Goal: Information Seeking & Learning: Understand process/instructions

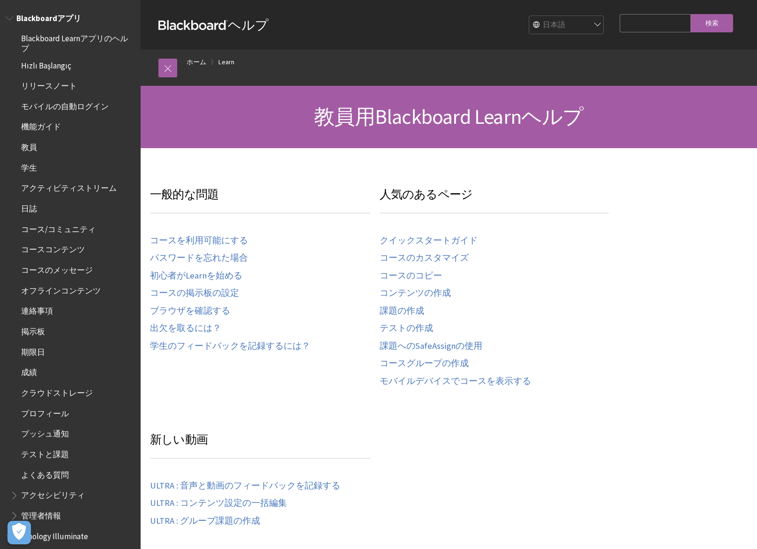
click at [6, 16] on span "Book outline for Blackboard App Help" at bounding box center [11, 16] width 10 height 12
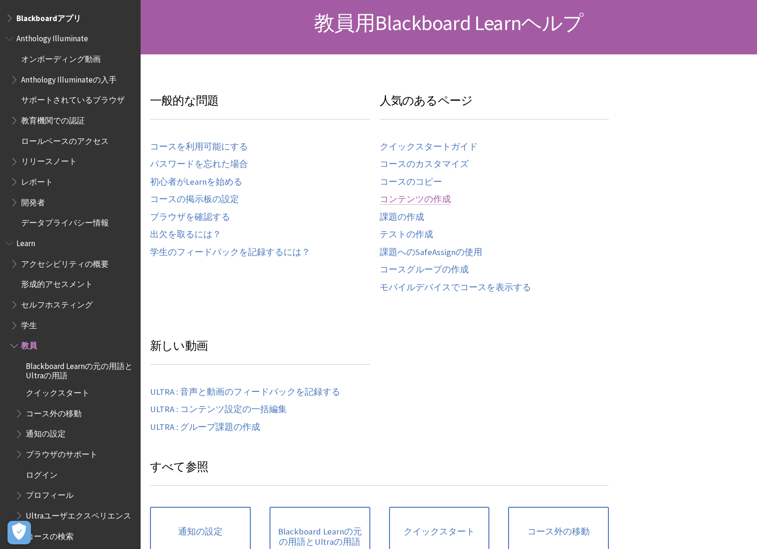
click at [435, 200] on link "コンテンツの作成" at bounding box center [415, 199] width 71 height 11
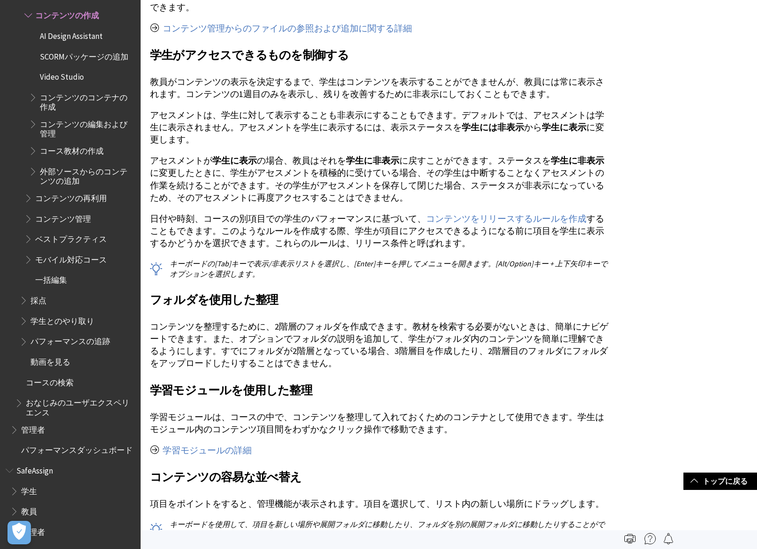
scroll to position [1032, 0]
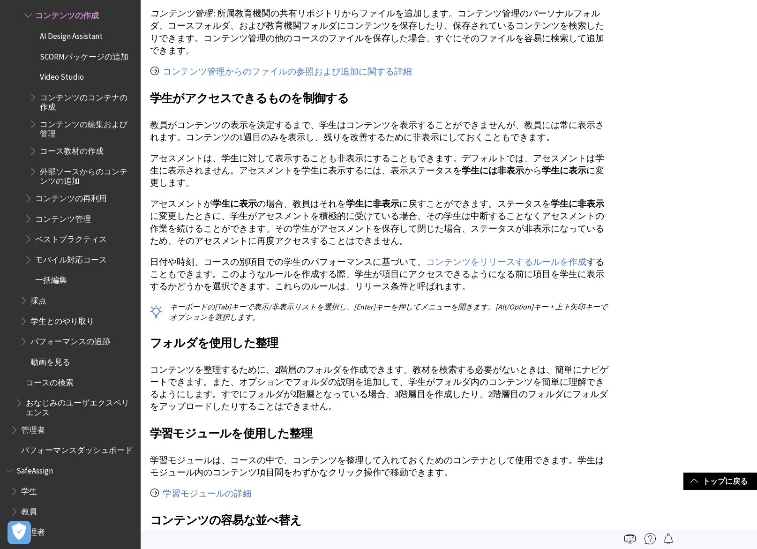
click at [90, 106] on span "コンテンツのコンテナの作成" at bounding box center [87, 101] width 94 height 22
click at [36, 155] on span "Book outline for Blackboard Learn Help" at bounding box center [34, 149] width 10 height 12
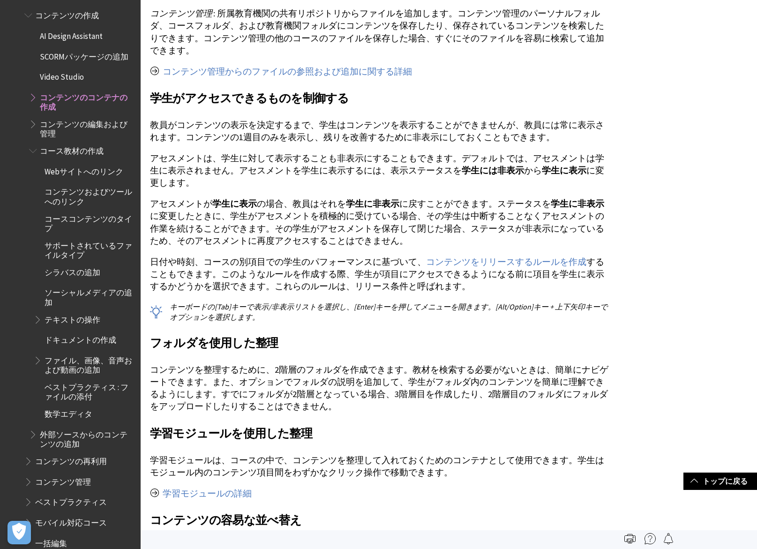
click at [100, 132] on span "コンテンツの編集および管理" at bounding box center [87, 127] width 94 height 22
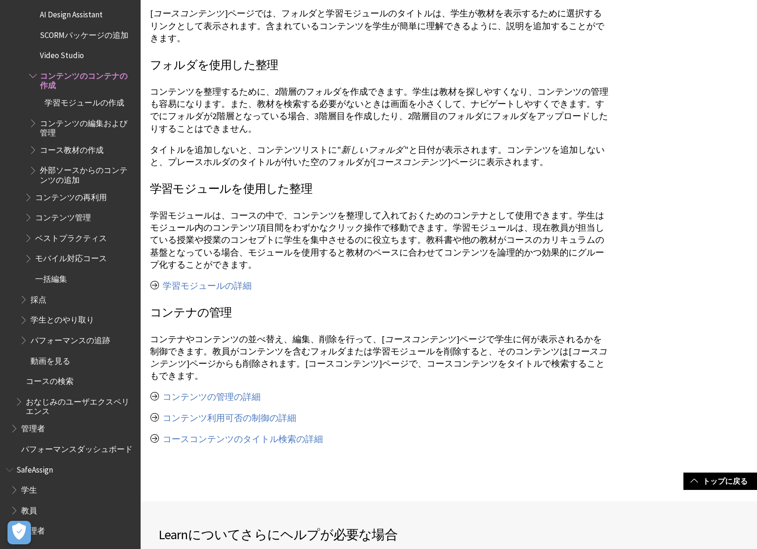
scroll to position [657, 0]
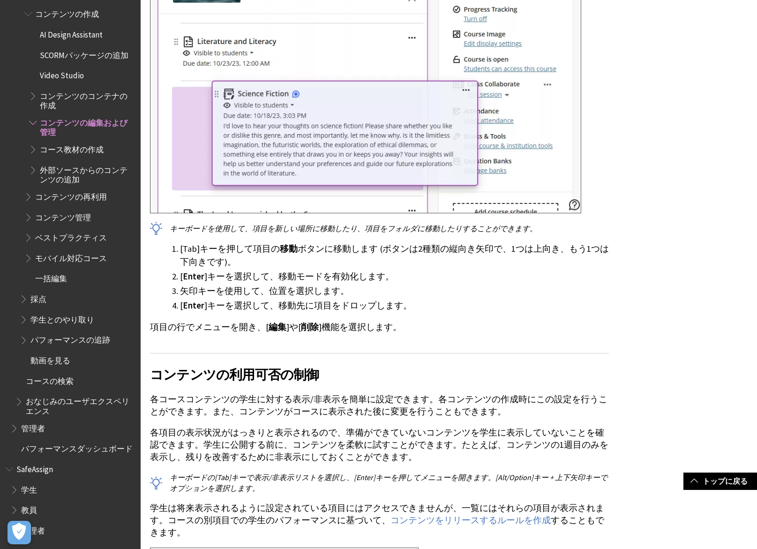
scroll to position [2017, 0]
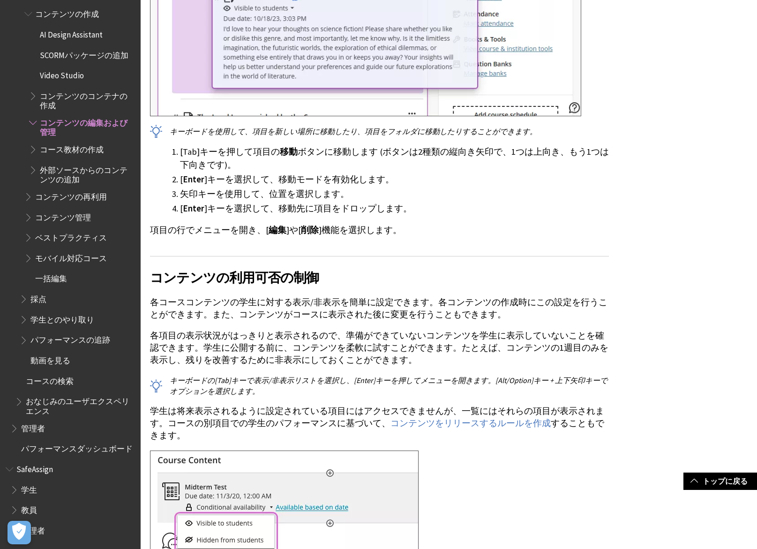
click at [96, 143] on span "コース教材の作成" at bounding box center [72, 148] width 64 height 13
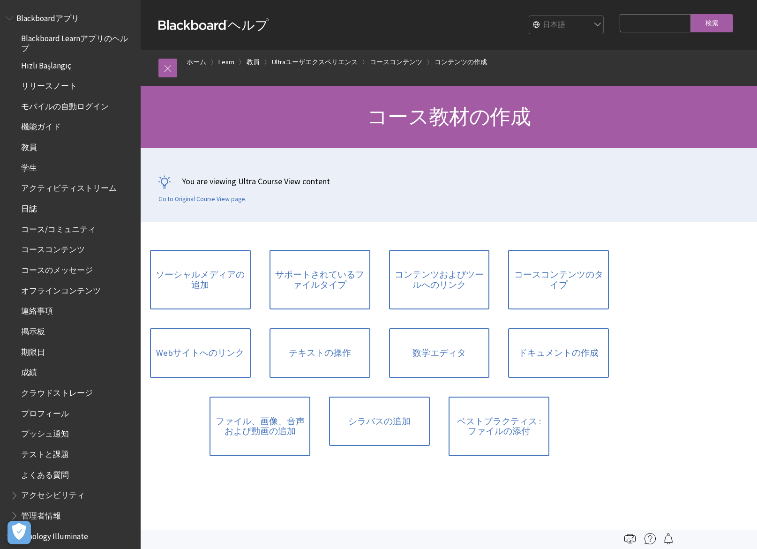
scroll to position [1345, 0]
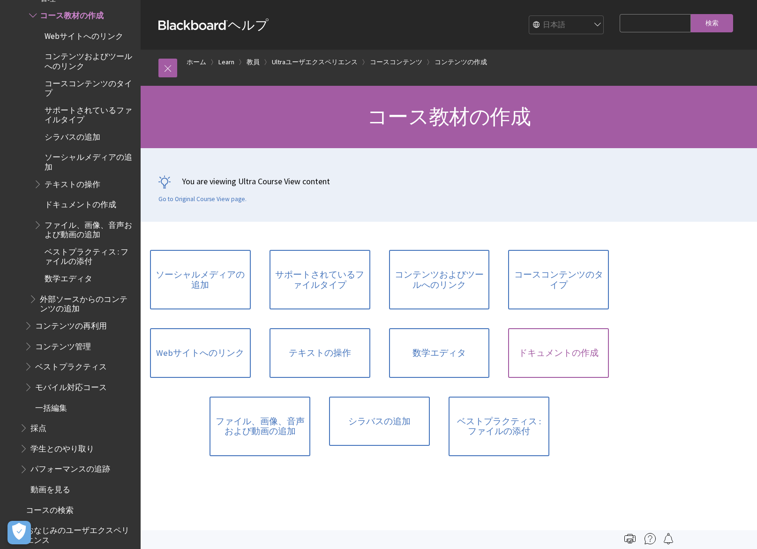
click at [573, 343] on link "ドキュメントの作成" at bounding box center [558, 353] width 101 height 50
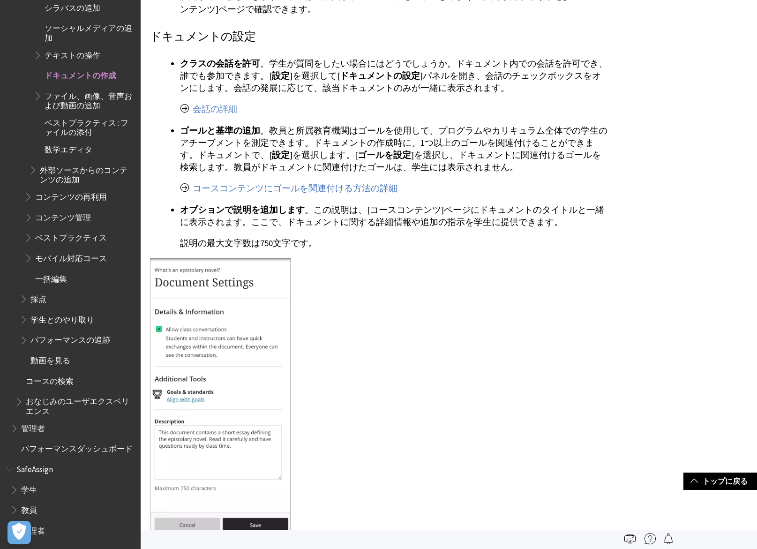
scroll to position [5112, 0]
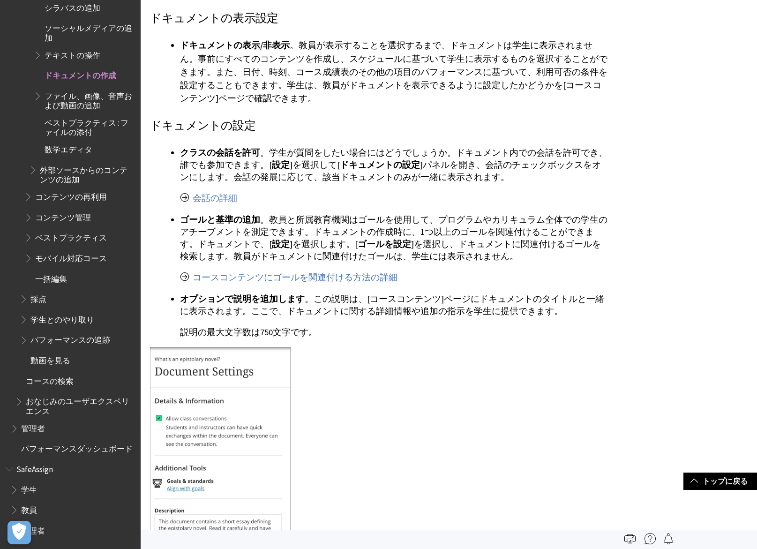
drag, startPoint x: 686, startPoint y: 285, endPoint x: 674, endPoint y: 287, distance: 11.9
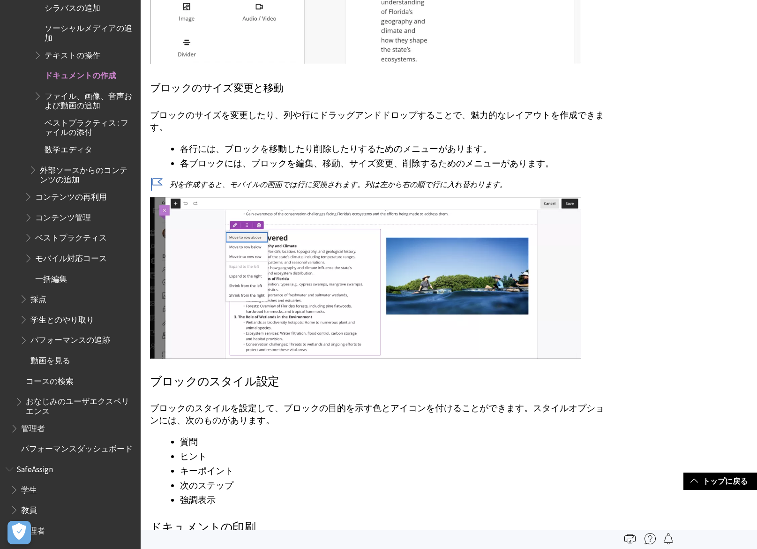
scroll to position [3095, 0]
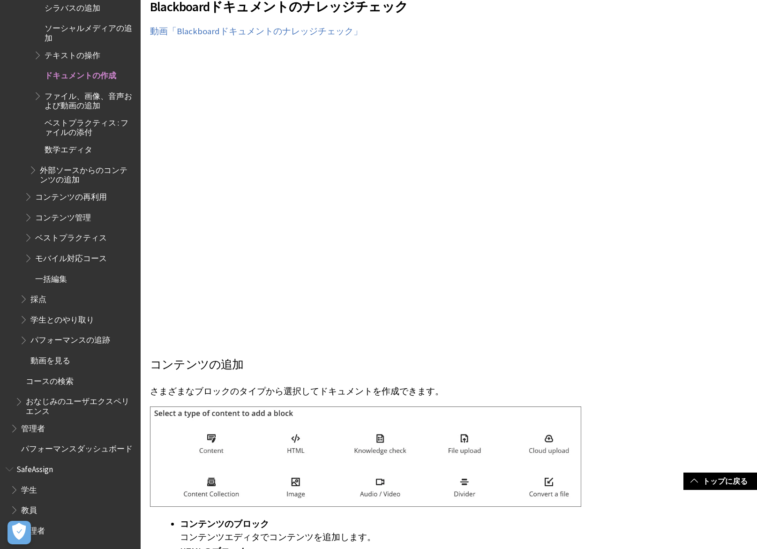
scroll to position [1736, 0]
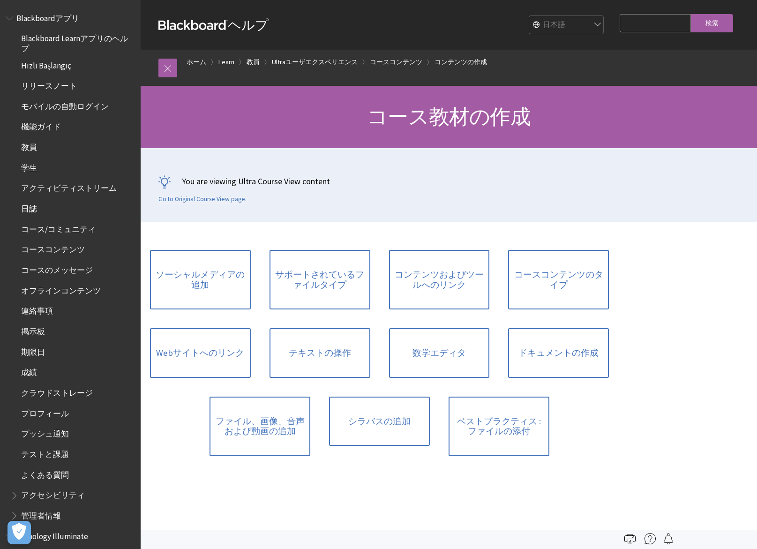
scroll to position [1345, 0]
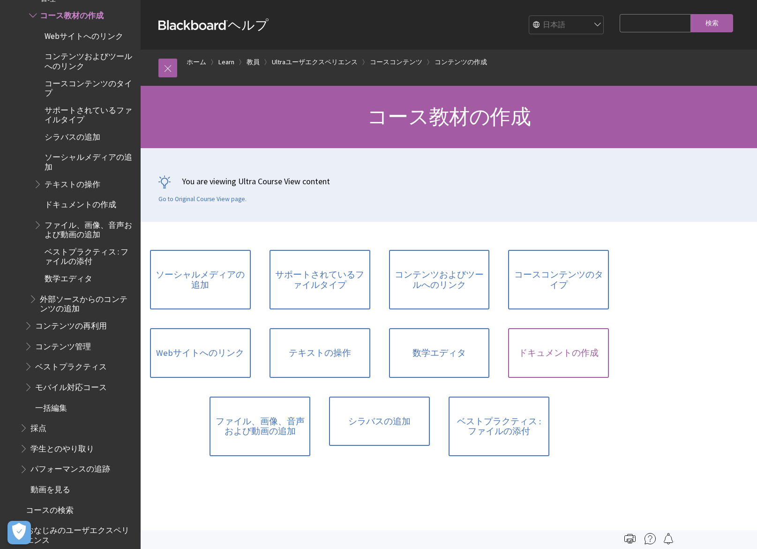
click at [594, 357] on link "ドキュメントの作成" at bounding box center [558, 353] width 101 height 50
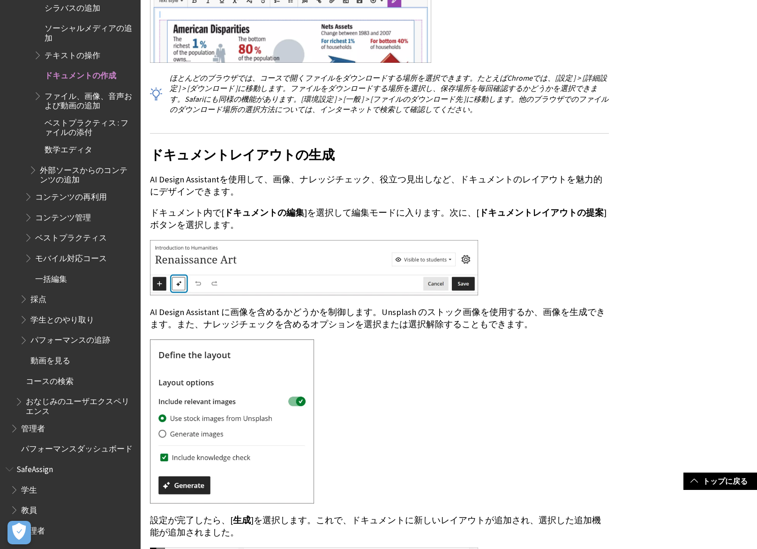
scroll to position [7926, 0]
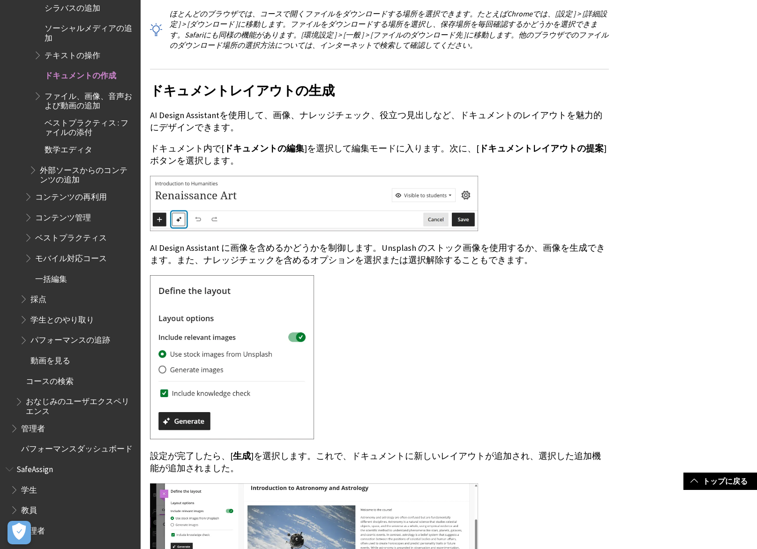
drag, startPoint x: 150, startPoint y: 103, endPoint x: 260, endPoint y: 98, distance: 110.3
click at [260, 109] on p "AI Design Assistantを使用して、画像、ナレッジチェック、役立つ見出しなど、ドキュメントのレイアウトを魅力的にデザインできます。" at bounding box center [379, 121] width 459 height 24
copy p "AI Design Assistantを使用して"
click at [340, 109] on p "AI Design Assistantを使用して、画像、ナレッジチェック、役立つ見出しなど、ドキュメントのレイアウトを魅力的にデザインできます。" at bounding box center [379, 121] width 459 height 24
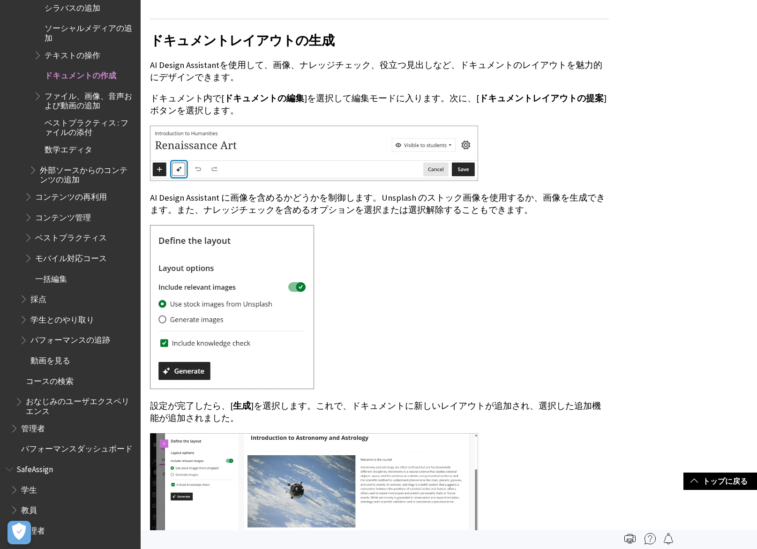
scroll to position [7973, 0]
